Goal: Check status: Check status

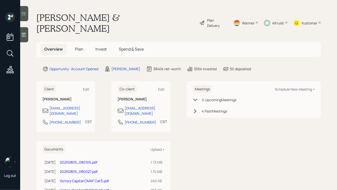
click at [82, 46] on span "Plan" at bounding box center [79, 49] width 8 height 6
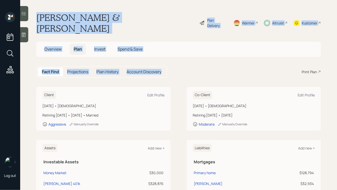
drag, startPoint x: 185, startPoint y: 64, endPoint x: 65, endPoint y: -1, distance: 135.7
click at [65, 0] on html "Log out [PERSON_NAME] & [PERSON_NAME] Plan Delivery Warmer Altruist Kustomer Ov…" at bounding box center [168, 95] width 337 height 190
click at [64, 7] on main "[PERSON_NAME] & [PERSON_NAME] Plan Delivery Warmer Altruist Kustomer Overview P…" at bounding box center [178, 95] width 317 height 190
drag, startPoint x: 34, startPoint y: 14, endPoint x: 173, endPoint y: 67, distance: 148.4
click at [173, 67] on main "[PERSON_NAME] & [PERSON_NAME] Plan Delivery Warmer Altruist Kustomer Overview P…" at bounding box center [178, 95] width 317 height 190
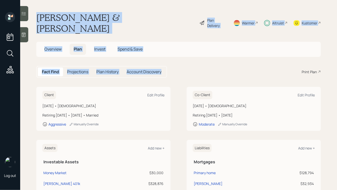
click at [173, 67] on main "[PERSON_NAME] & [PERSON_NAME] Plan Delivery Warmer Altruist Kustomer Overview P…" at bounding box center [178, 95] width 317 height 190
drag, startPoint x: 172, startPoint y: 70, endPoint x: 74, endPoint y: 8, distance: 115.8
click at [74, 8] on main "[PERSON_NAME] & [PERSON_NAME] Plan Delivery Warmer Altruist Kustomer Overview P…" at bounding box center [178, 95] width 317 height 190
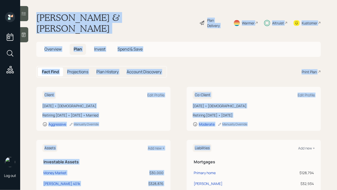
drag, startPoint x: 38, startPoint y: 13, endPoint x: 265, endPoint y: 126, distance: 254.4
click at [265, 126] on main "[PERSON_NAME] & [PERSON_NAME] Plan Delivery Warmer Altruist Kustomer Overview P…" at bounding box center [178, 95] width 317 height 190
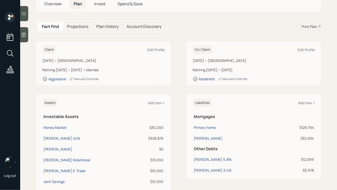
scroll to position [46, 0]
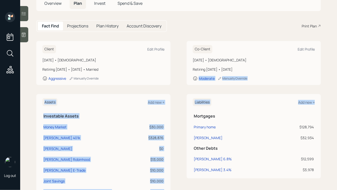
drag, startPoint x: 319, startPoint y: 161, endPoint x: 198, endPoint y: 78, distance: 146.6
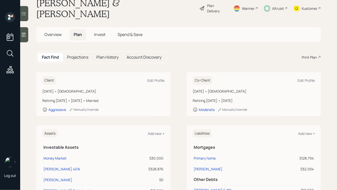
scroll to position [0, 0]
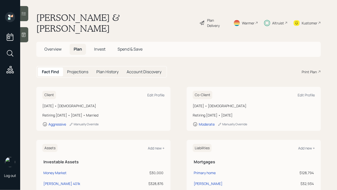
click at [102, 46] on span "Invest" at bounding box center [99, 49] width 11 height 6
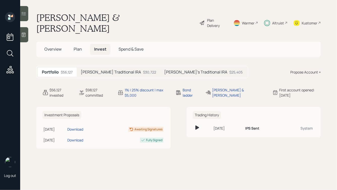
click at [114, 70] on h5 "[PERSON_NAME] Traditional IRA" at bounding box center [111, 72] width 60 height 5
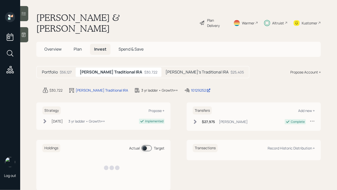
click at [161, 68] on div "[PERSON_NAME]'s Traditional IRA $25,405" at bounding box center [204, 72] width 86 height 9
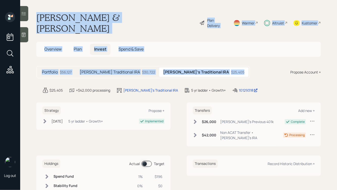
drag, startPoint x: 230, startPoint y: 64, endPoint x: 92, endPoint y: -7, distance: 155.4
click at [92, 0] on html "Log out [PERSON_NAME] & [PERSON_NAME] Plan Delivery Warmer Altruist Kustomer Ov…" at bounding box center [168, 95] width 337 height 190
click at [81, 16] on h1 "[PERSON_NAME] & [PERSON_NAME]" at bounding box center [115, 23] width 159 height 22
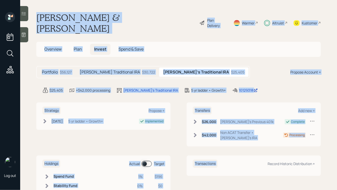
drag, startPoint x: 37, startPoint y: 14, endPoint x: 252, endPoint y: 144, distance: 251.5
click at [252, 144] on main "[PERSON_NAME] & [PERSON_NAME] Plan Delivery Warmer Altruist Kustomer Overview P…" at bounding box center [178, 95] width 317 height 190
click at [258, 139] on div "Strategy Propose + [DATE] [DATE] 5:06 PM EDT 5 yr ladder • Growth+ Implemented …" at bounding box center [178, 155] width 284 height 104
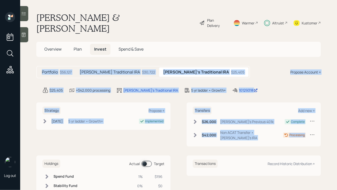
drag, startPoint x: 324, startPoint y: 133, endPoint x: 167, endPoint y: 42, distance: 181.1
click at [167, 42] on main "[PERSON_NAME] & [PERSON_NAME] Plan Delivery Warmer Altruist Kustomer Overview P…" at bounding box center [178, 95] width 317 height 190
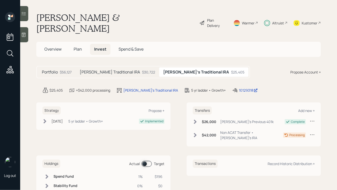
click at [115, 11] on main "[PERSON_NAME] & [PERSON_NAME] Plan Delivery Warmer Altruist Kustomer Overview P…" at bounding box center [178, 95] width 317 height 190
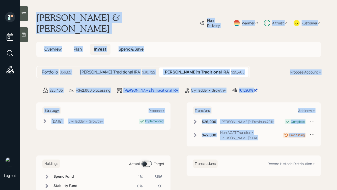
drag, startPoint x: 35, startPoint y: 14, endPoint x: 312, endPoint y: 126, distance: 298.4
click at [312, 126] on main "[PERSON_NAME] & [PERSON_NAME] Plan Delivery Warmer Altruist Kustomer Overview P…" at bounding box center [178, 95] width 317 height 190
click at [323, 127] on main "[PERSON_NAME] & [PERSON_NAME] Plan Delivery Warmer Altruist Kustomer Overview P…" at bounding box center [178, 95] width 317 height 190
drag, startPoint x: 323, startPoint y: 128, endPoint x: 150, endPoint y: 2, distance: 213.7
click at [150, 3] on main "[PERSON_NAME] & [PERSON_NAME] Plan Delivery Warmer Altruist Kustomer Overview P…" at bounding box center [178, 95] width 317 height 190
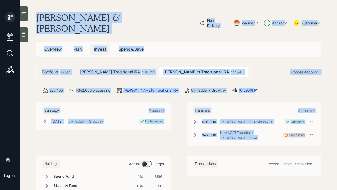
click at [139, 24] on main "[PERSON_NAME] & [PERSON_NAME] Plan Delivery Warmer Altruist Kustomer Overview P…" at bounding box center [178, 95] width 317 height 190
